Goal: Communication & Community: Participate in discussion

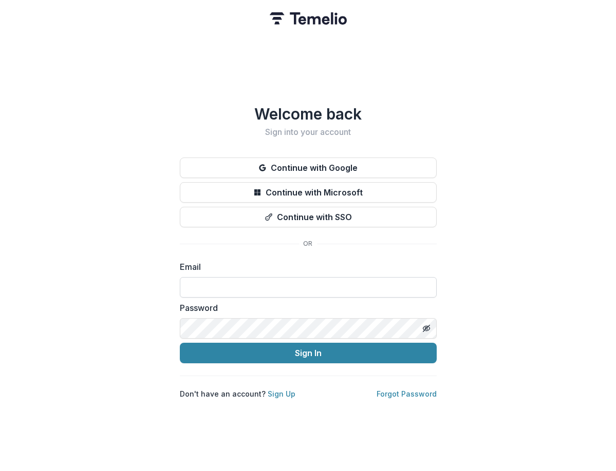
click at [222, 294] on input at bounding box center [308, 287] width 257 height 21
type input "**********"
click at [180, 343] on button "Sign In" at bounding box center [308, 353] width 257 height 21
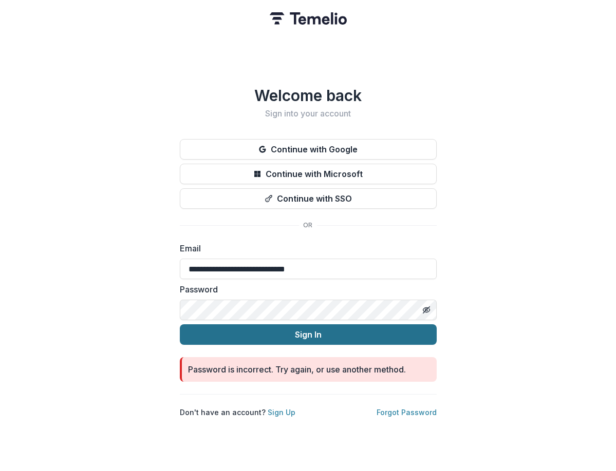
click at [295, 331] on button "Sign In" at bounding box center [308, 335] width 257 height 21
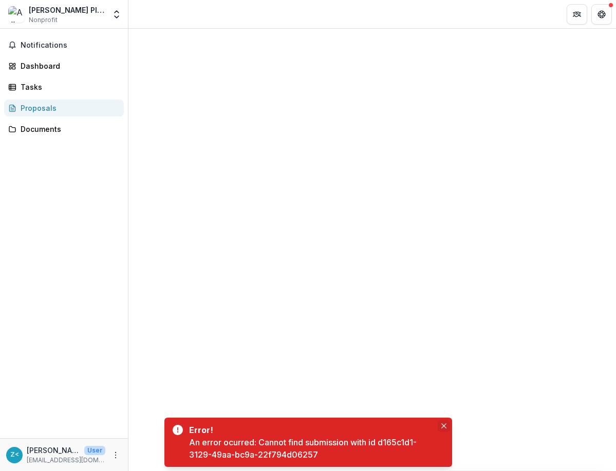
click at [444, 425] on icon "Close" at bounding box center [443, 426] width 5 height 5
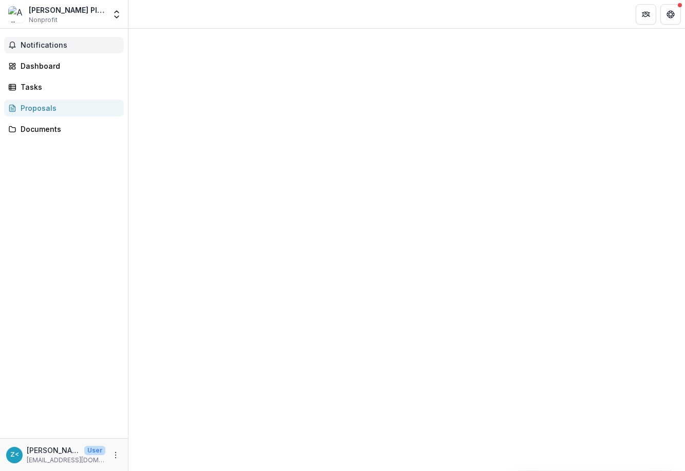
click at [43, 45] on span "Notifications" at bounding box center [70, 45] width 99 height 9
click at [39, 65] on div "Dashboard" at bounding box center [68, 66] width 95 height 11
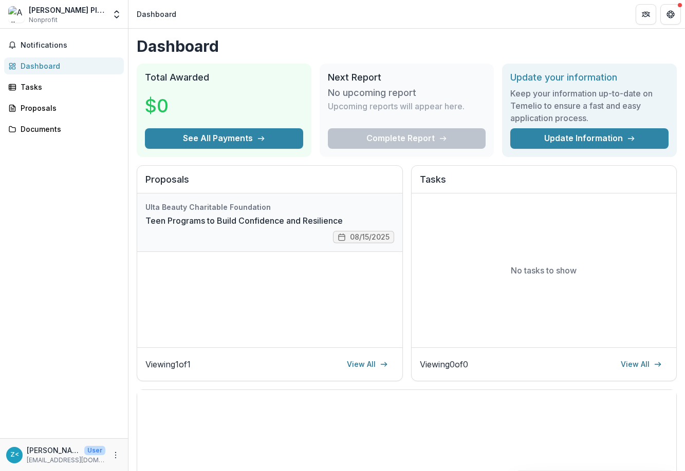
click at [199, 218] on link "Teen Programs to Build Confidence and Resilience" at bounding box center [243, 221] width 197 height 12
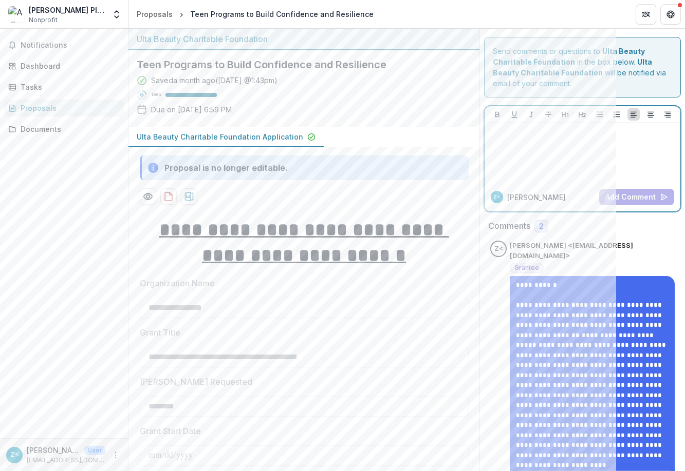
click at [556, 163] on div at bounding box center [581, 152] width 187 height 51
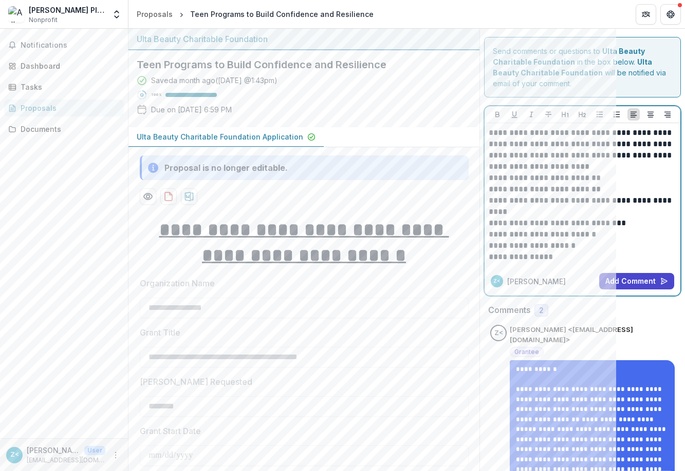
click at [615, 163] on p "**********" at bounding box center [581, 149] width 187 height 45
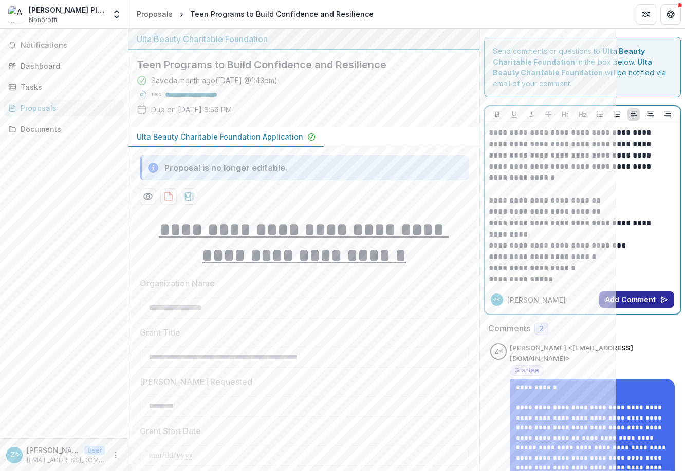
click at [615, 298] on button "Add Comment" at bounding box center [636, 300] width 75 height 16
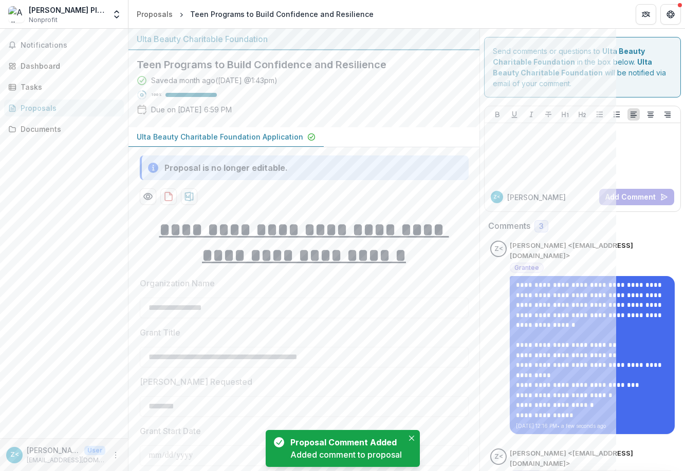
scroll to position [205, 0]
